Goal: Transaction & Acquisition: Purchase product/service

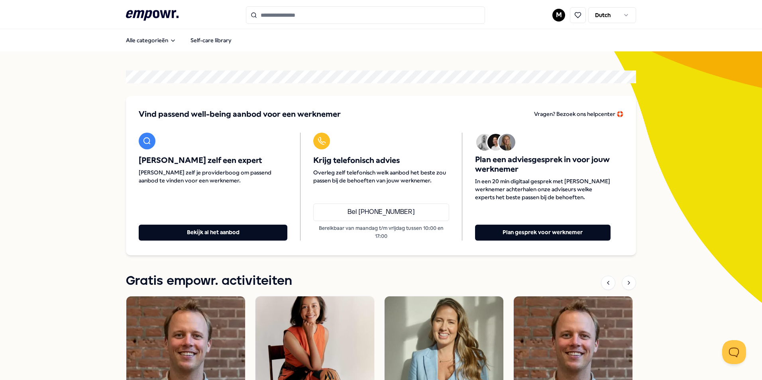
scroll to position [40, 0]
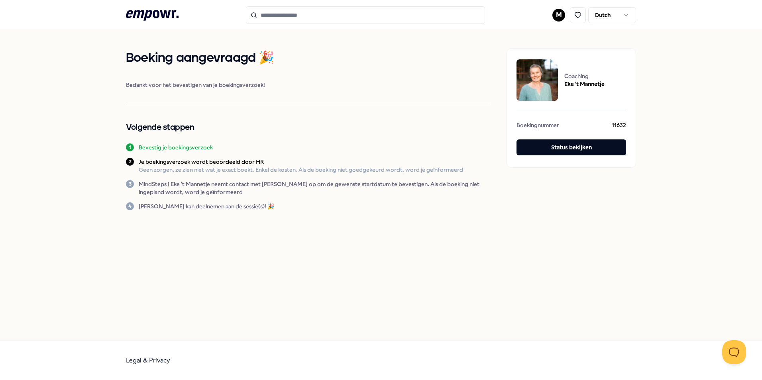
click at [154, 8] on icon ".empowr-logo_svg__cls-1{fill:#03032f}" at bounding box center [152, 15] width 53 height 15
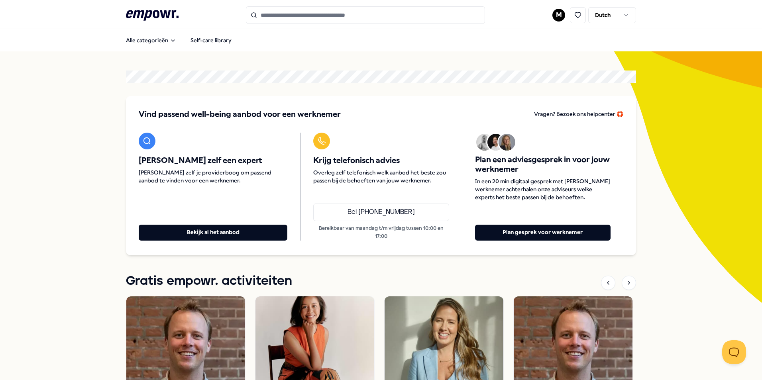
scroll to position [137, 0]
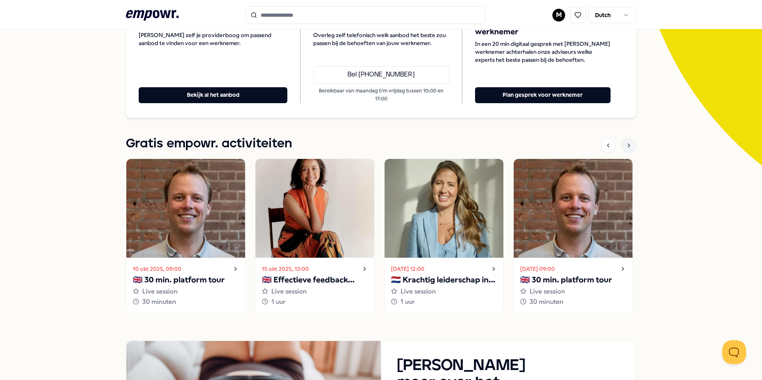
click at [628, 147] on icon at bounding box center [628, 145] width 6 height 6
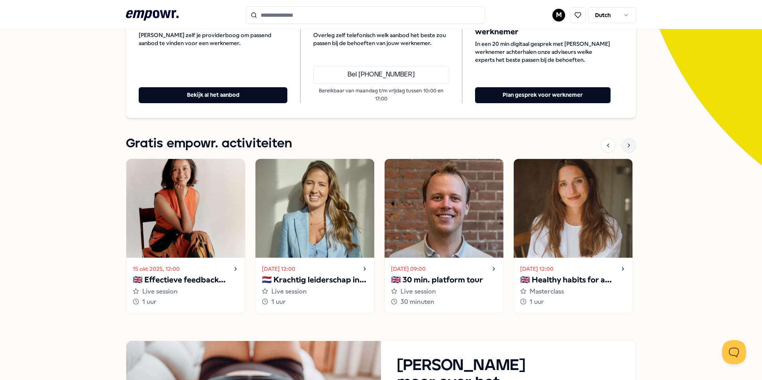
click at [628, 147] on icon at bounding box center [628, 145] width 6 height 6
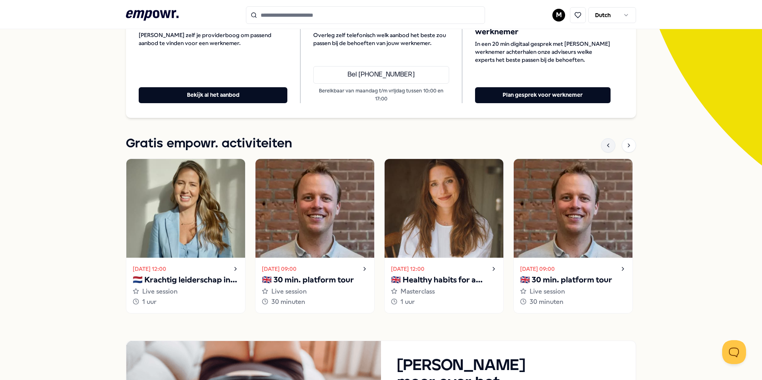
click at [605, 147] on icon at bounding box center [608, 145] width 6 height 6
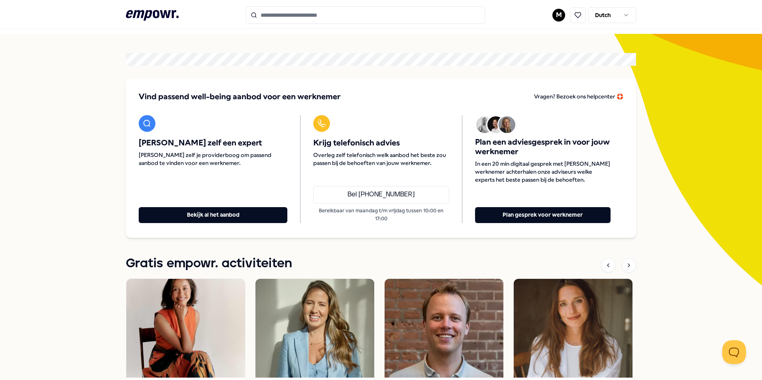
scroll to position [0, 0]
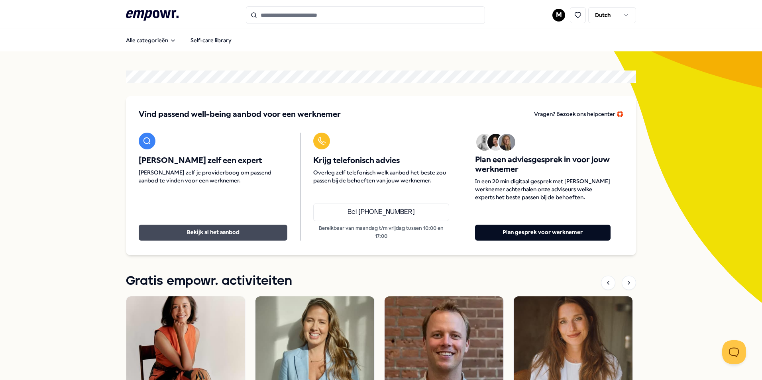
click at [220, 238] on button "Bekijk al het aanbod" at bounding box center [213, 233] width 149 height 16
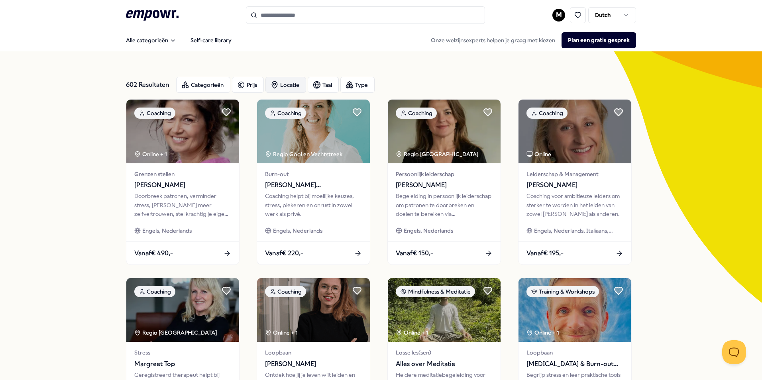
click at [271, 84] on icon "button" at bounding box center [275, 85] width 8 height 8
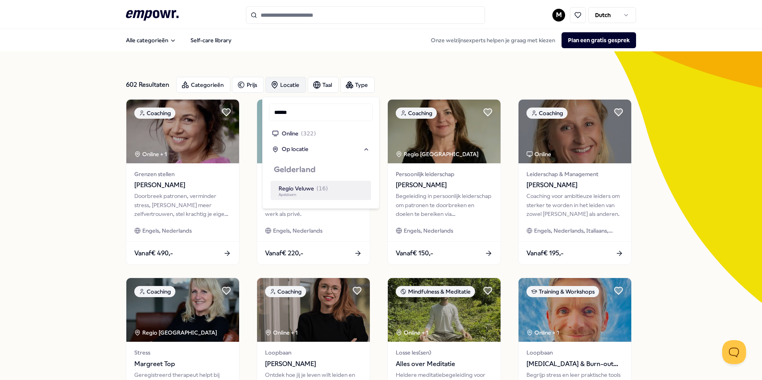
type input "******"
click at [303, 188] on div "Regio Veluwe ( 16 )" at bounding box center [302, 188] width 49 height 9
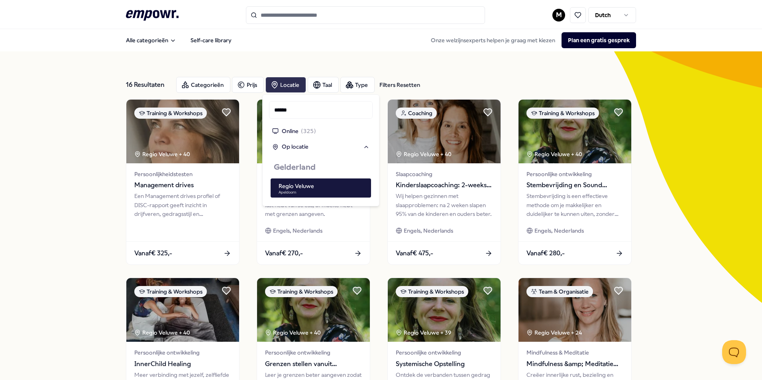
click at [85, 184] on div "16 Resultaten Filters Resetten Categorieën Prijs Locatie Taal Type Filters Rese…" at bounding box center [381, 362] width 762 height 622
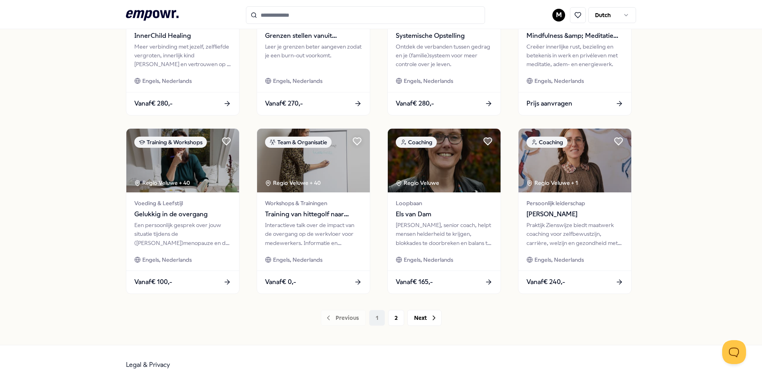
scroll to position [333, 0]
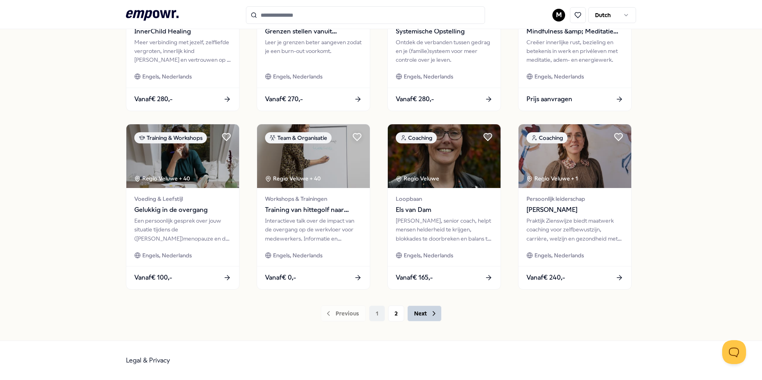
click at [414, 314] on button "Next" at bounding box center [424, 314] width 34 height 16
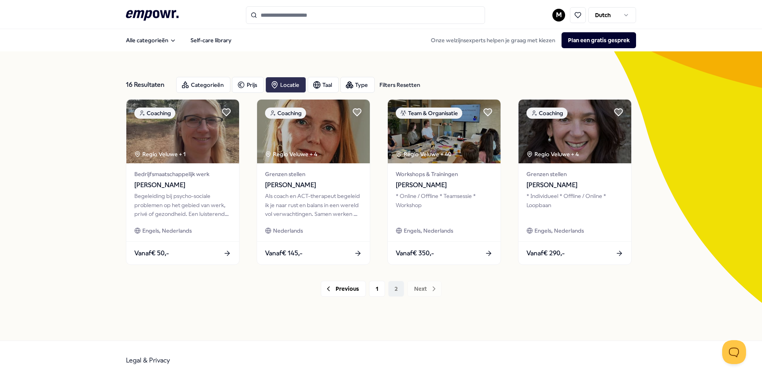
click at [284, 84] on div "Locatie" at bounding box center [285, 85] width 41 height 16
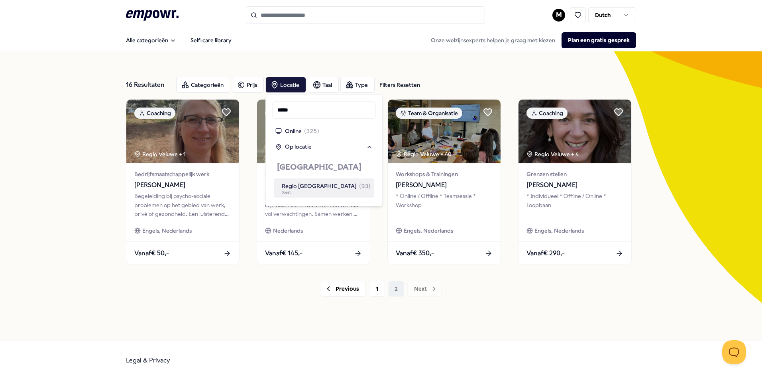
type input "*****"
click at [306, 182] on div "Regio Utrecht ( 93 )" at bounding box center [326, 186] width 89 height 9
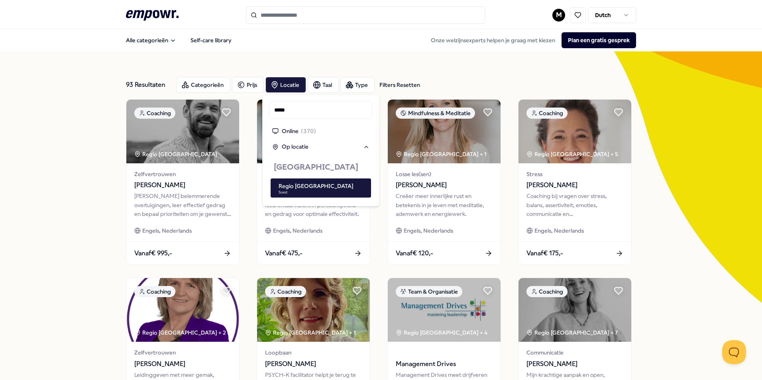
click at [93, 222] on div "93 Resultaten Filters Resetten Categorieën Prijs Locatie Taal Type Filters Rese…" at bounding box center [381, 362] width 762 height 622
